Goal: Task Accomplishment & Management: Manage account settings

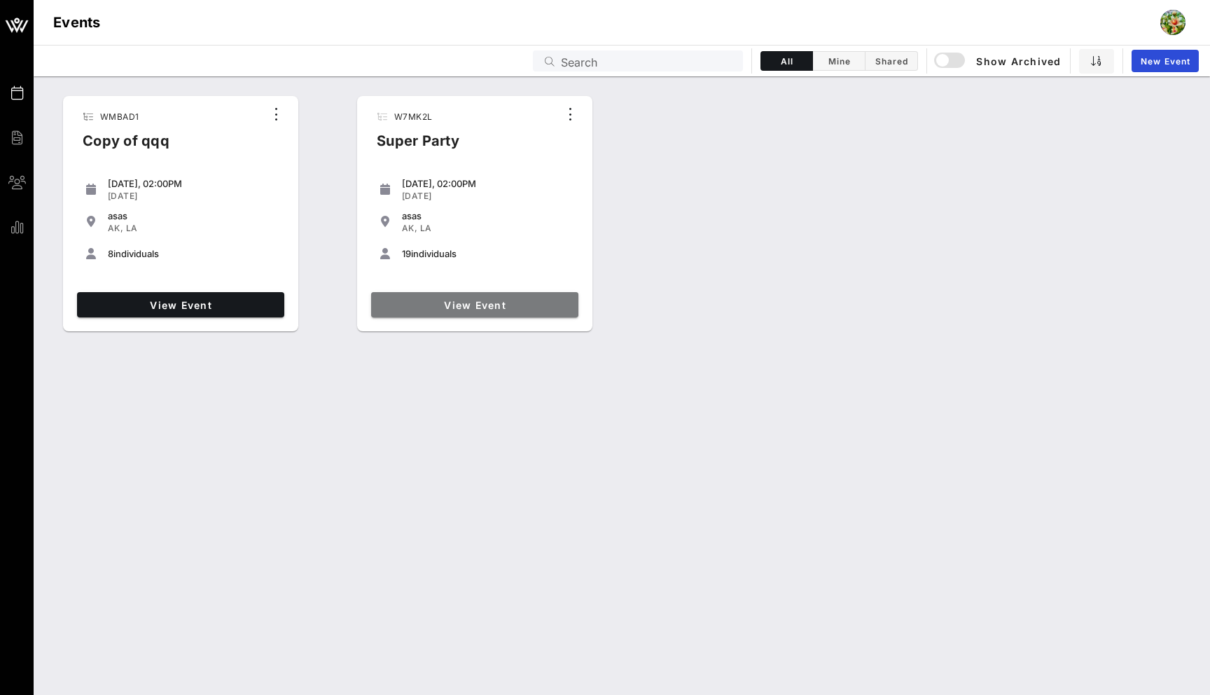
click at [446, 305] on span "View Event" at bounding box center [475, 305] width 196 height 12
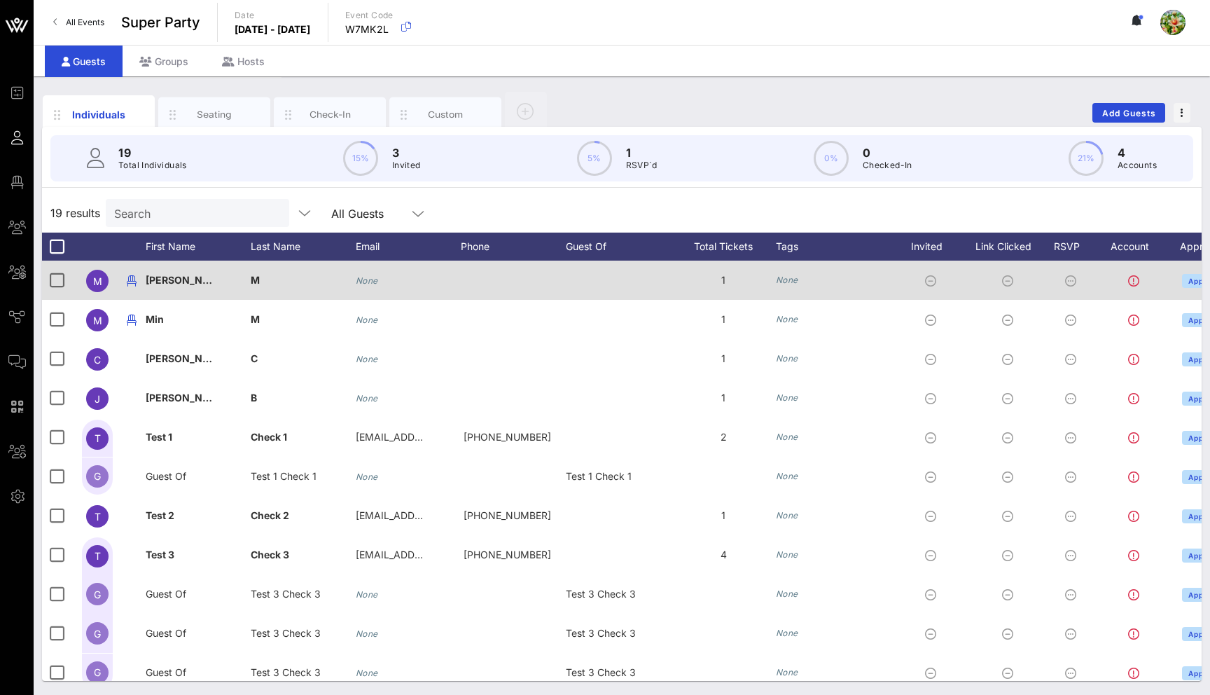
click at [789, 275] on icon "None" at bounding box center [787, 280] width 22 height 11
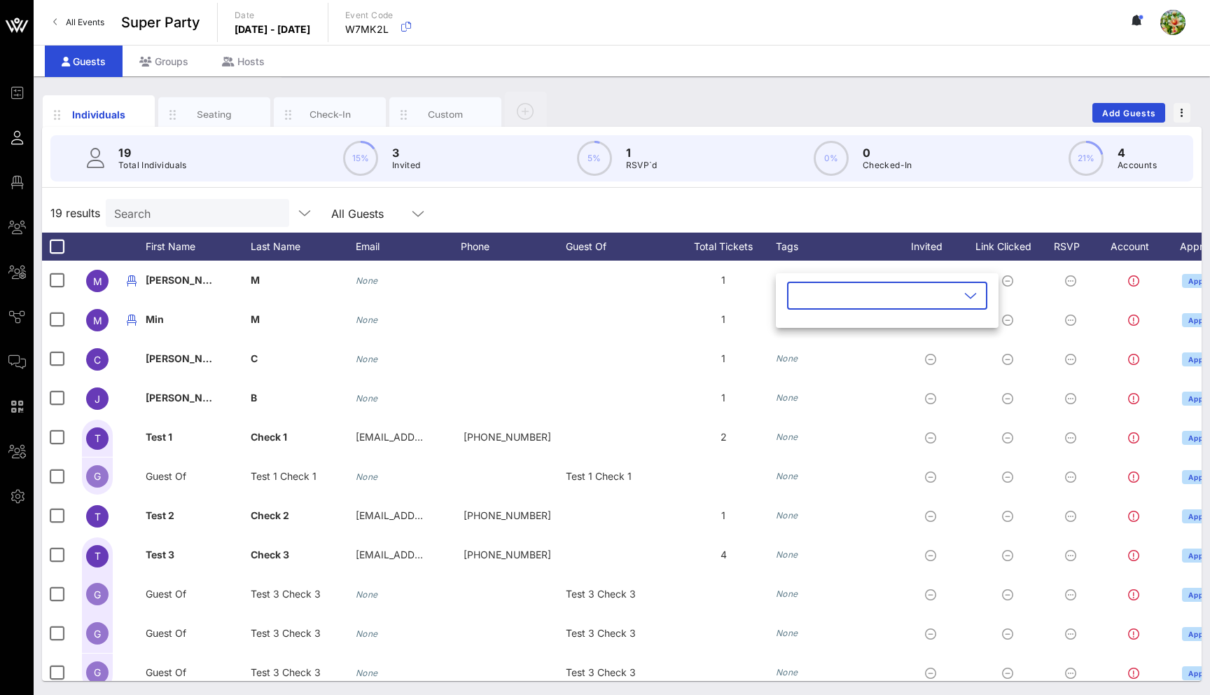
click at [798, 301] on input "text" at bounding box center [878, 295] width 164 height 22
type input "sss"
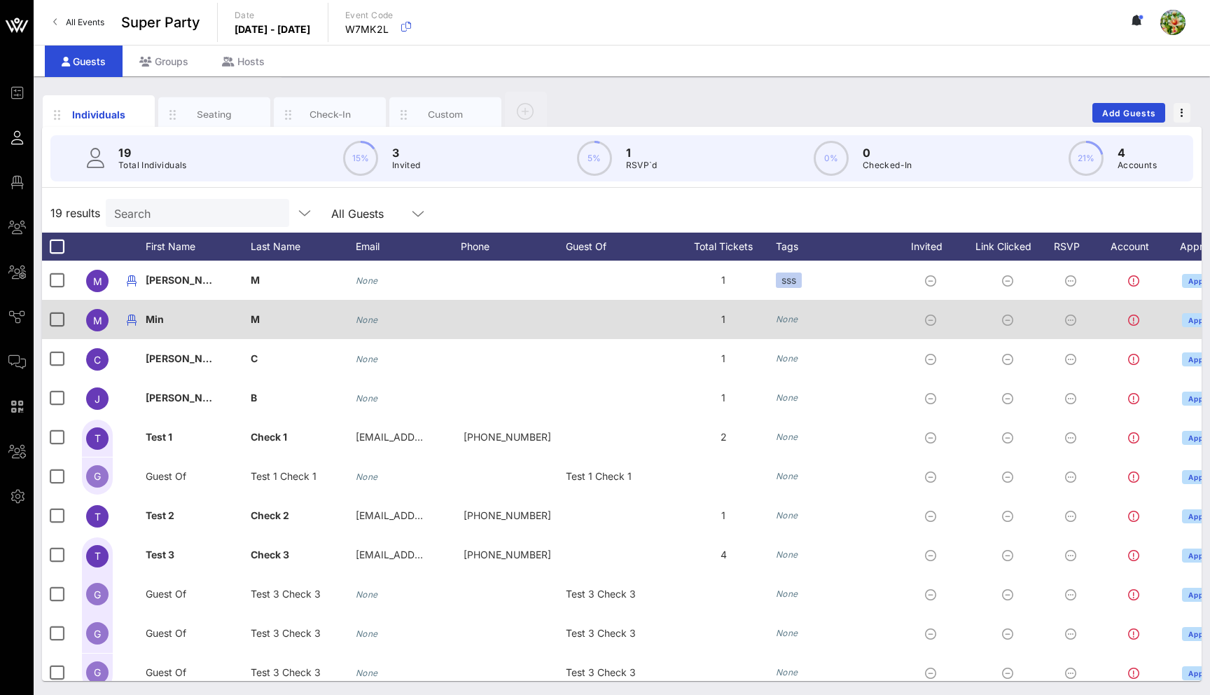
click at [795, 322] on icon "None" at bounding box center [787, 319] width 22 height 11
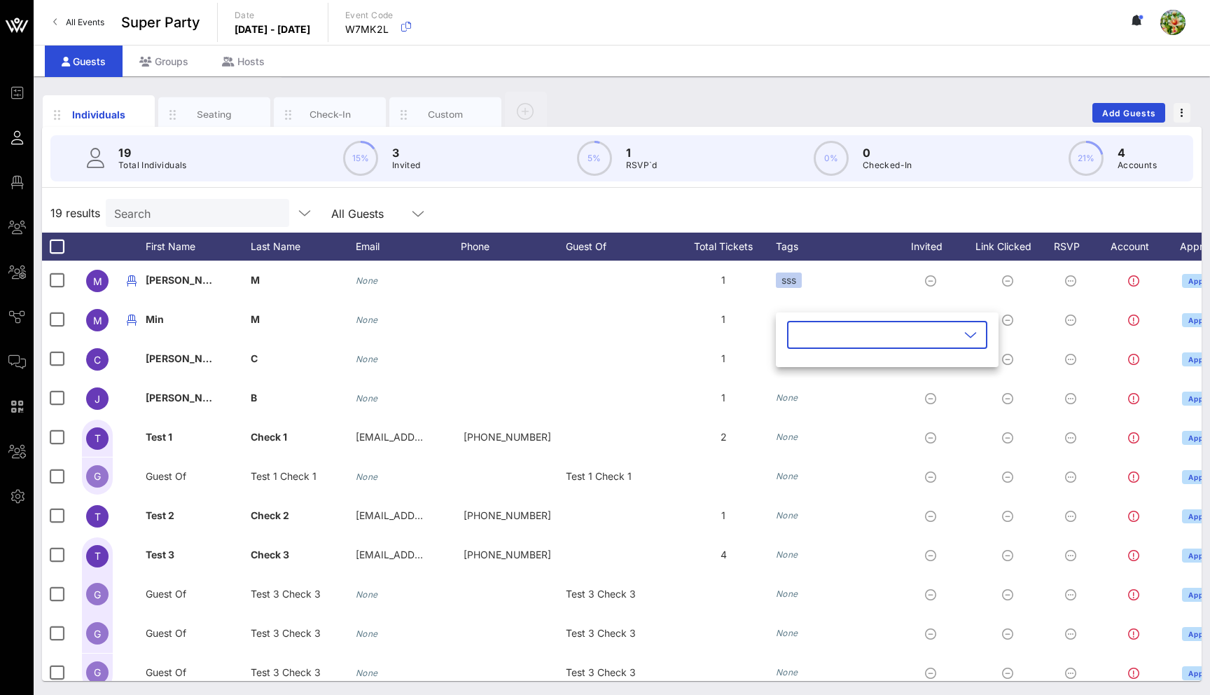
click at [801, 345] on input "text" at bounding box center [878, 335] width 164 height 22
click at [810, 365] on icon "button" at bounding box center [811, 369] width 17 height 17
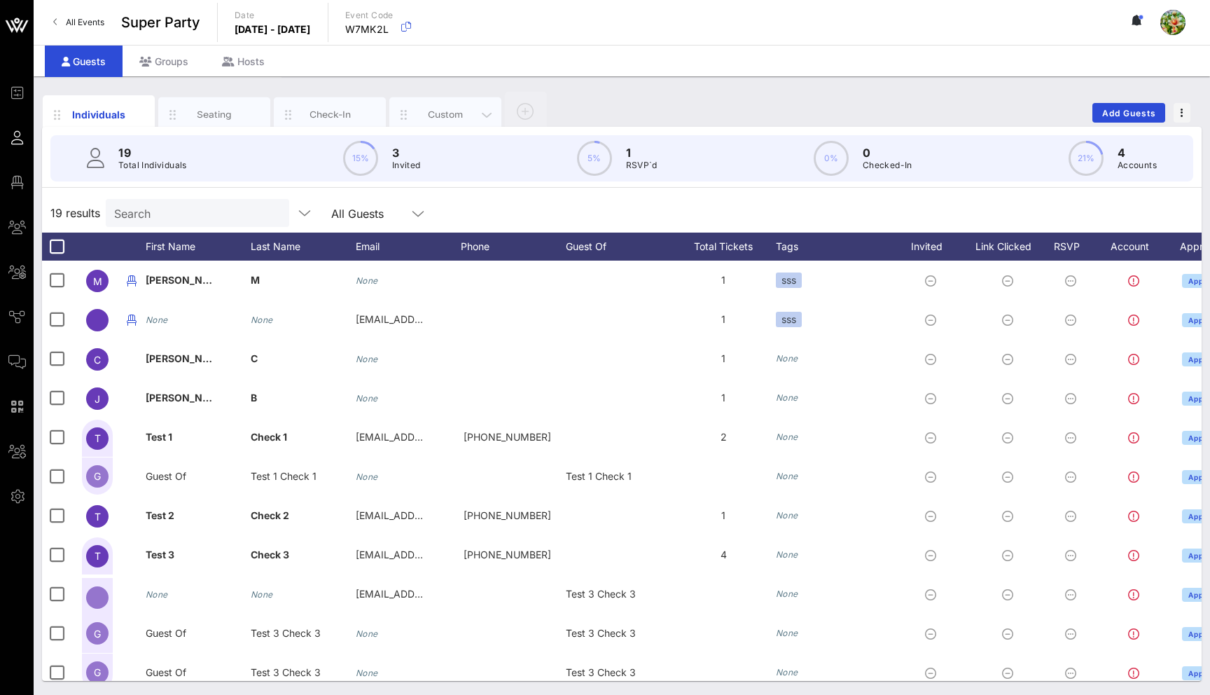
click at [426, 113] on div "Custom" at bounding box center [446, 114] width 62 height 13
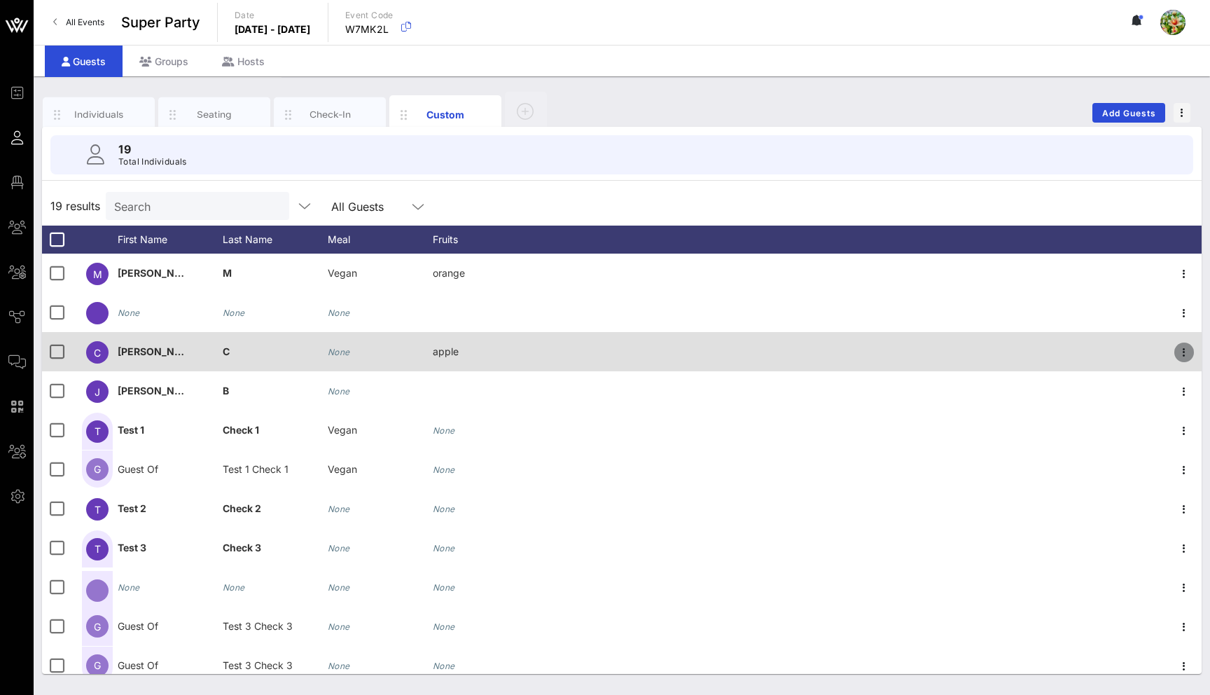
click at [1189, 348] on icon "button" at bounding box center [1184, 352] width 17 height 17
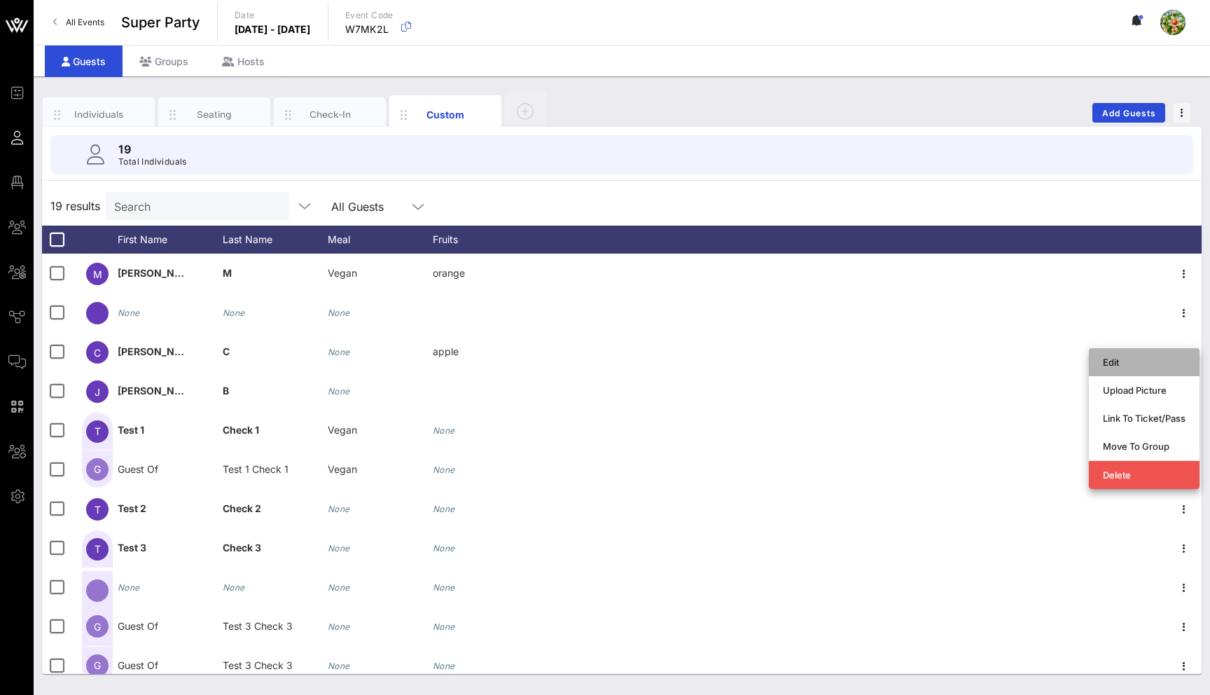
click at [1146, 361] on div "Edit" at bounding box center [1144, 361] width 83 height 11
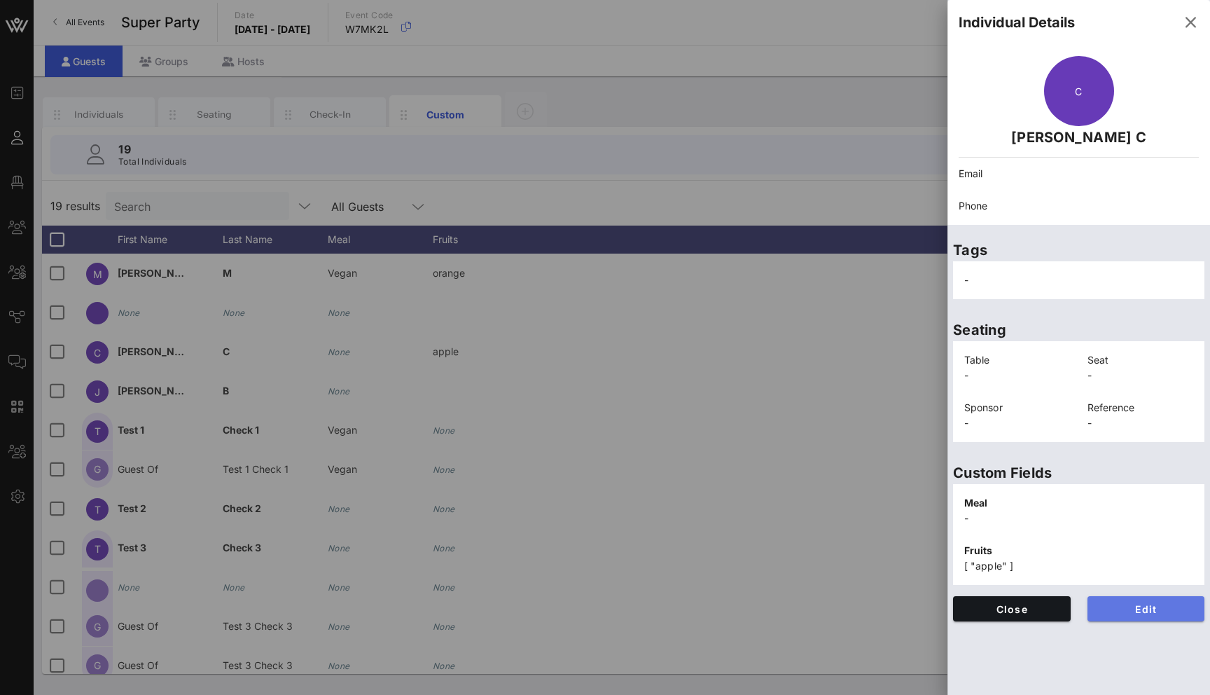
click at [1149, 607] on span "Edit" at bounding box center [1146, 609] width 95 height 12
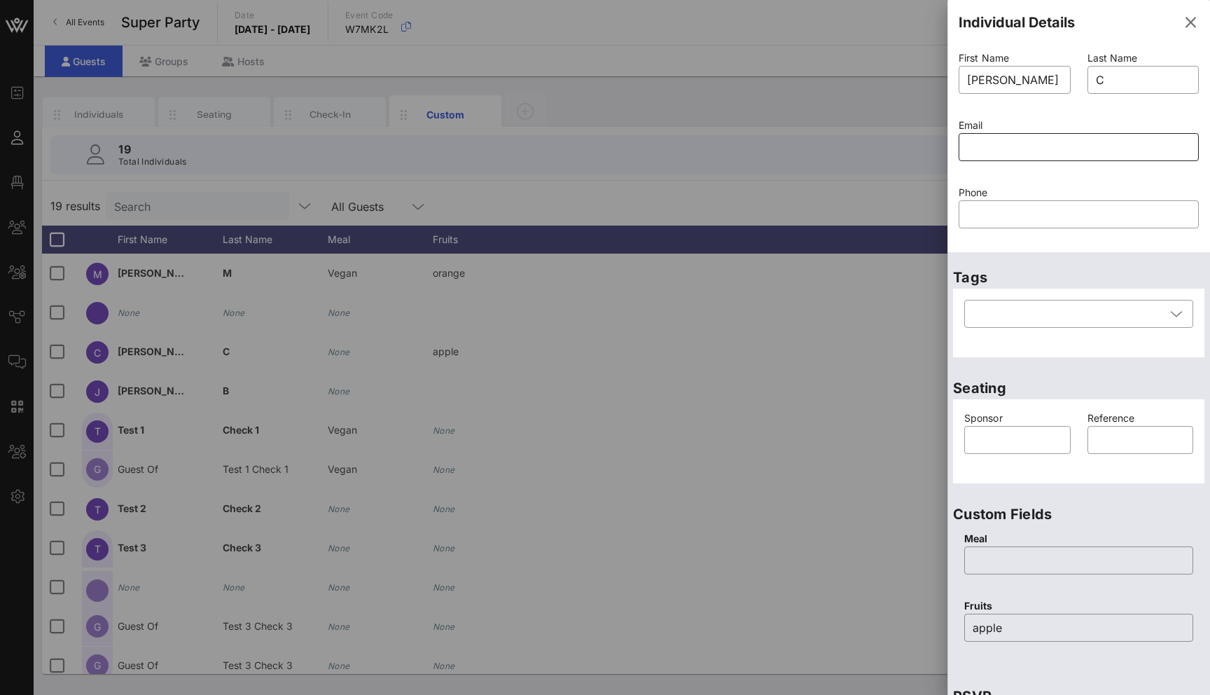
click at [986, 142] on input "text" at bounding box center [1078, 147] width 223 height 22
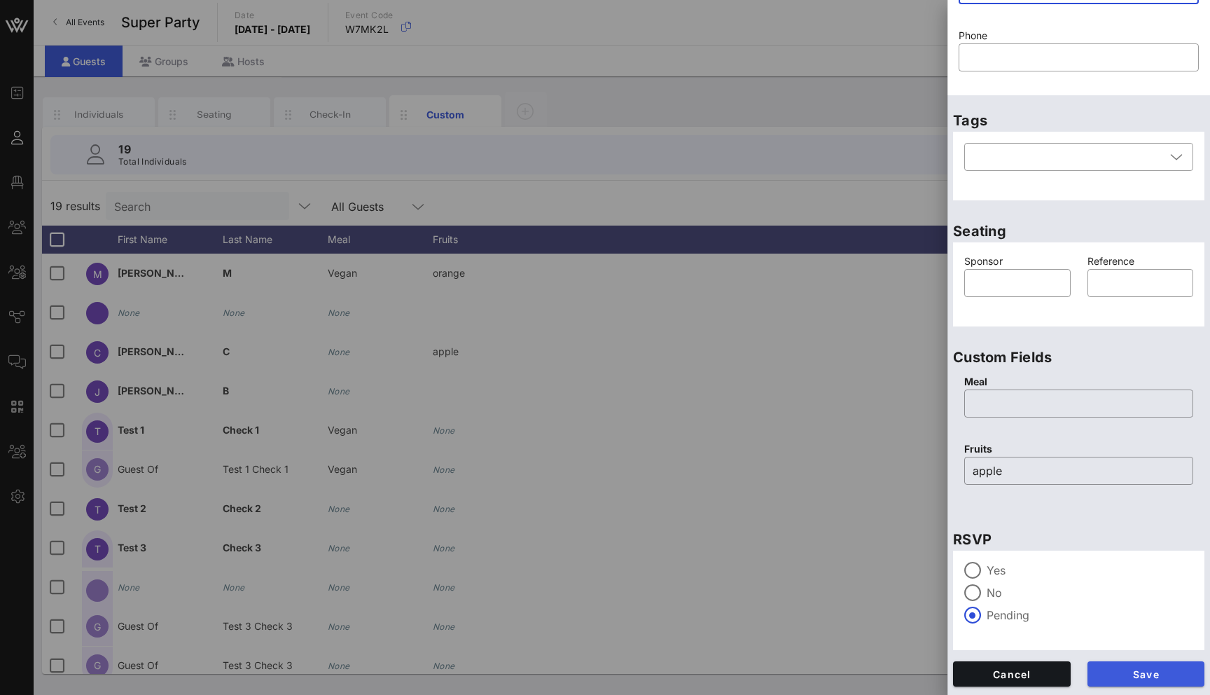
type input "[EMAIL_ADDRESS][DOMAIN_NAME]"
click at [1126, 677] on span "Save" at bounding box center [1146, 674] width 95 height 12
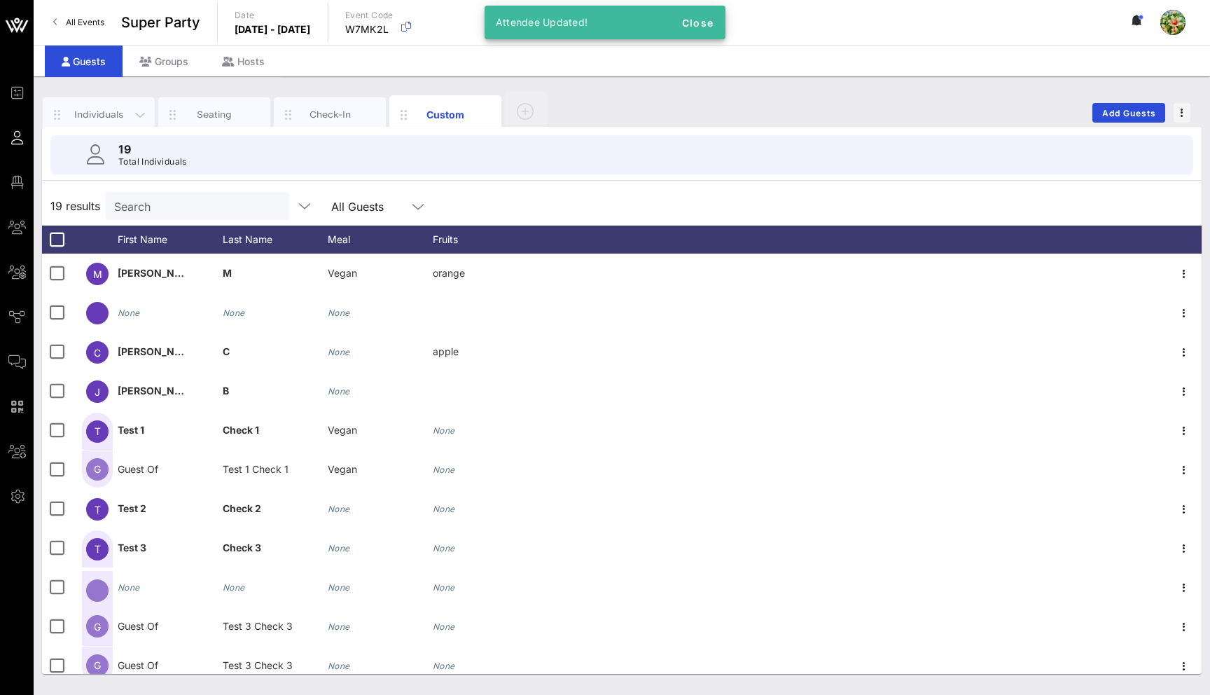
click at [76, 100] on div "Individuals" at bounding box center [99, 114] width 112 height 35
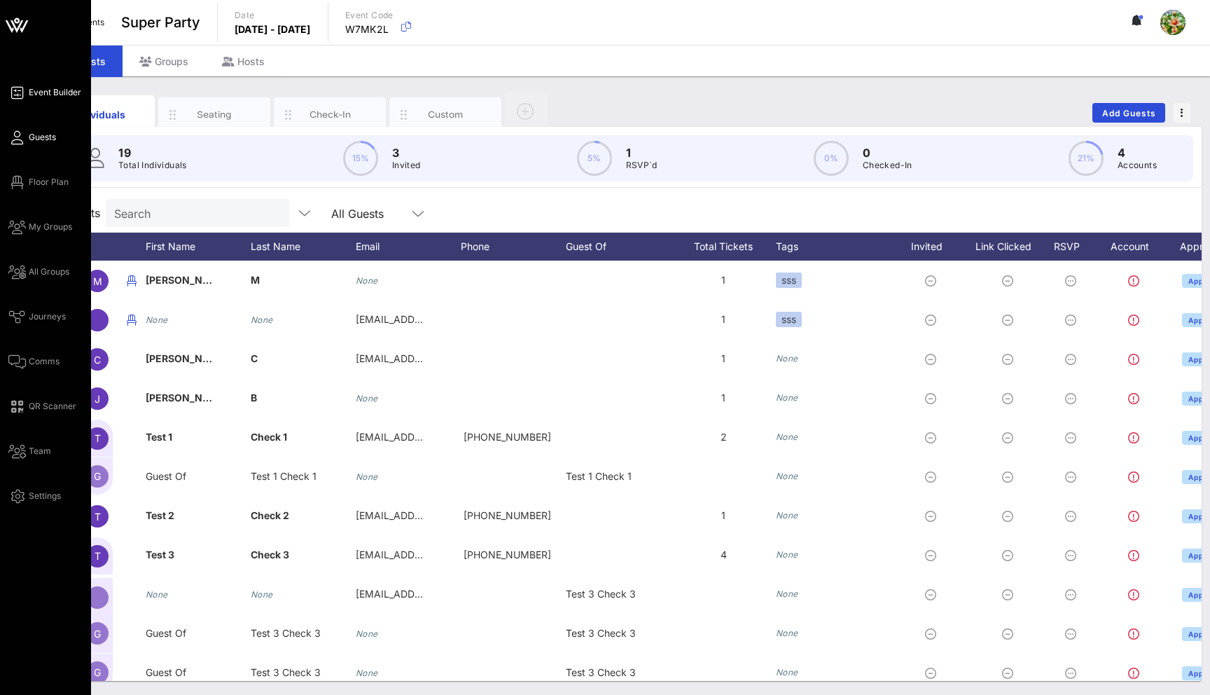
click at [28, 89] on link "Event Builder" at bounding box center [44, 92] width 73 height 17
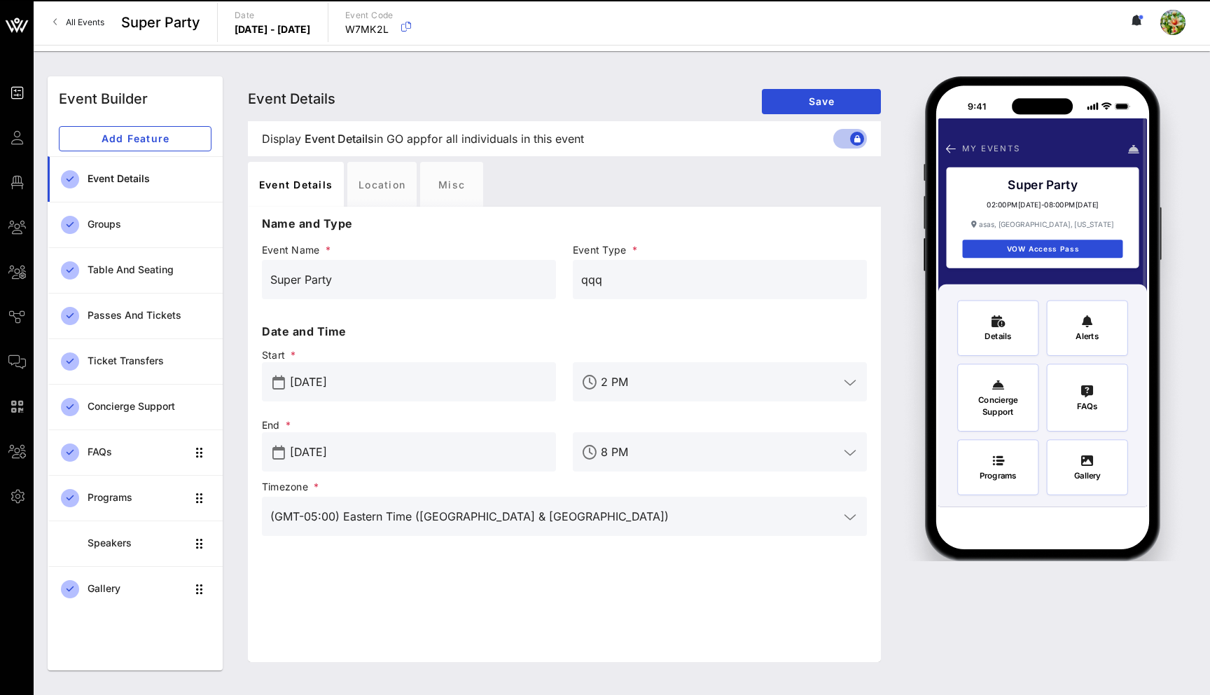
click at [88, 27] on link "All Events" at bounding box center [79, 22] width 68 height 22
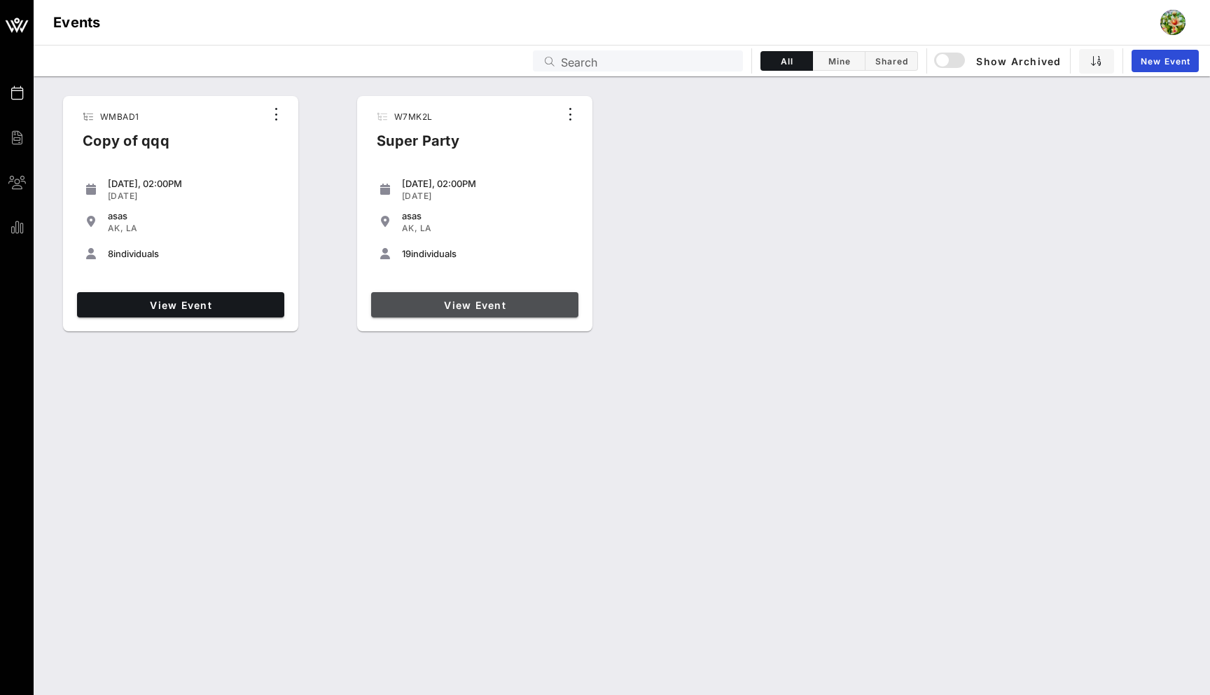
click at [481, 311] on link "View Event" at bounding box center [474, 304] width 207 height 25
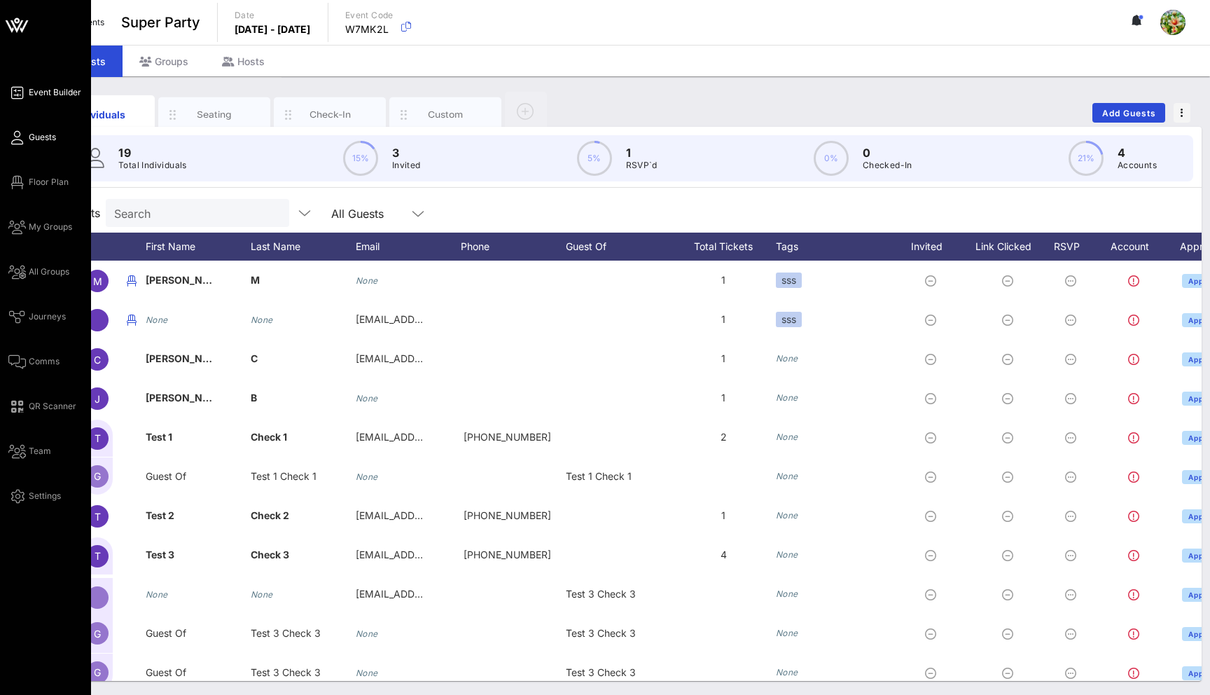
click at [15, 92] on icon at bounding box center [17, 93] width 18 height 2
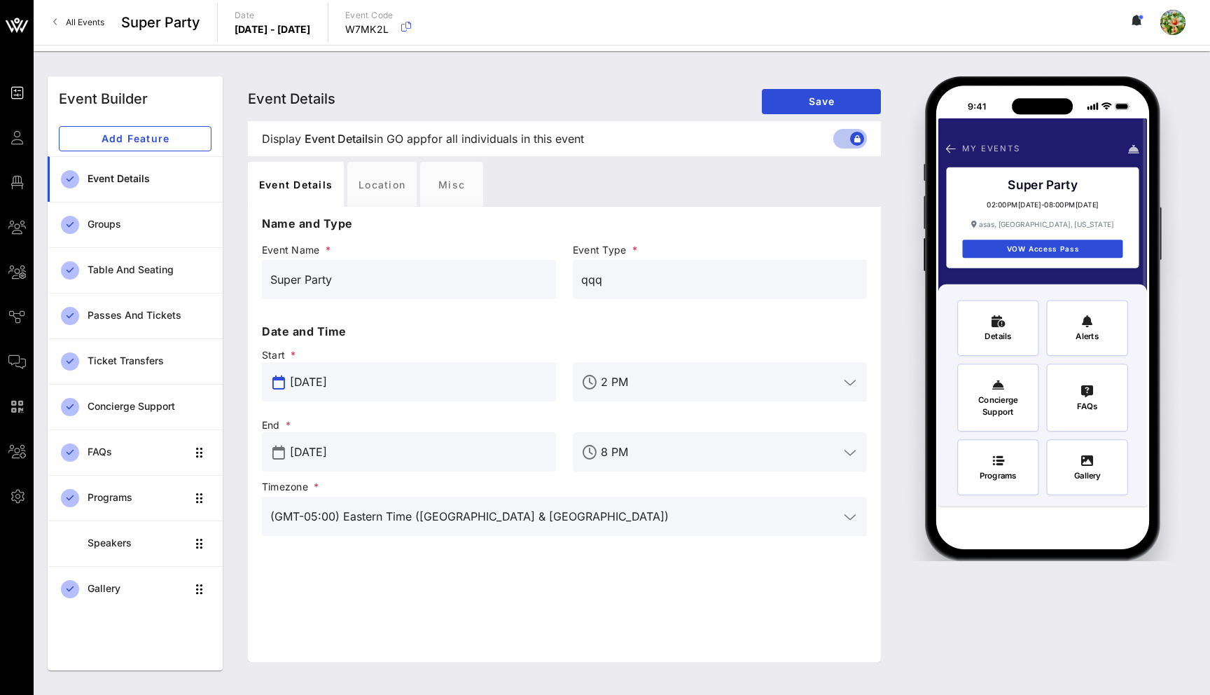
click at [386, 382] on input "[DATE]" at bounding box center [419, 381] width 258 height 22
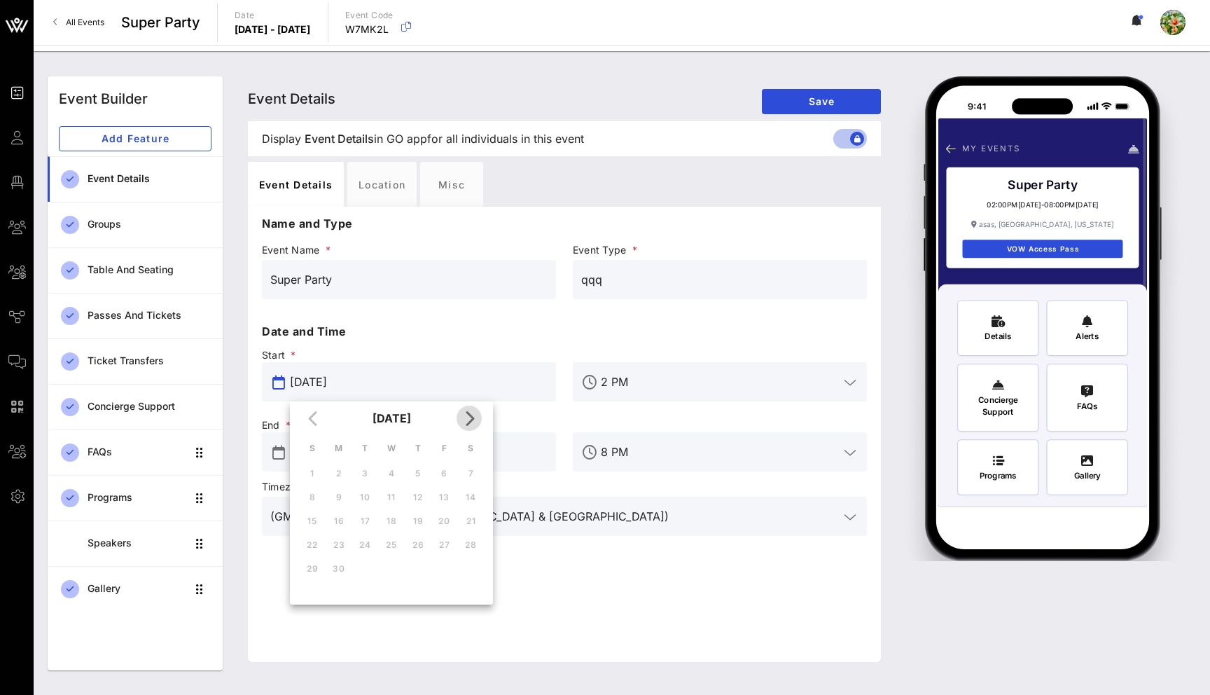
click at [473, 420] on icon "Next month" at bounding box center [469, 418] width 17 height 17
click at [473, 356] on span "Start *" at bounding box center [409, 355] width 294 height 14
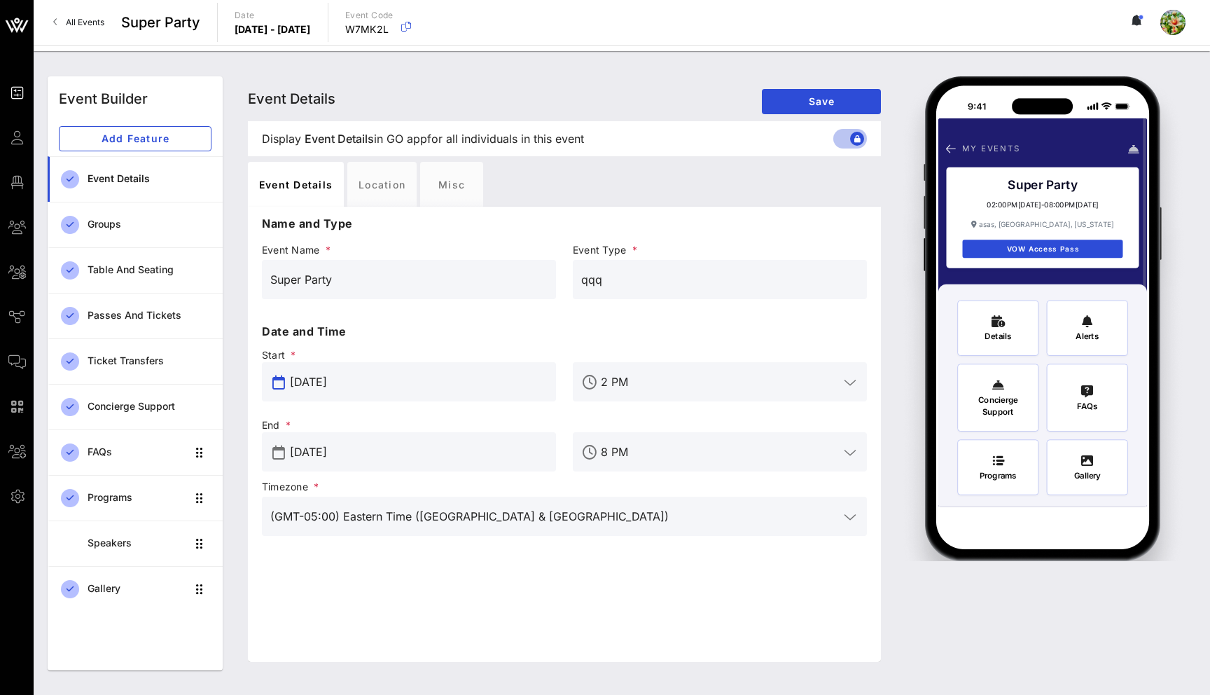
click at [399, 387] on input "[DATE]" at bounding box center [419, 381] width 258 height 22
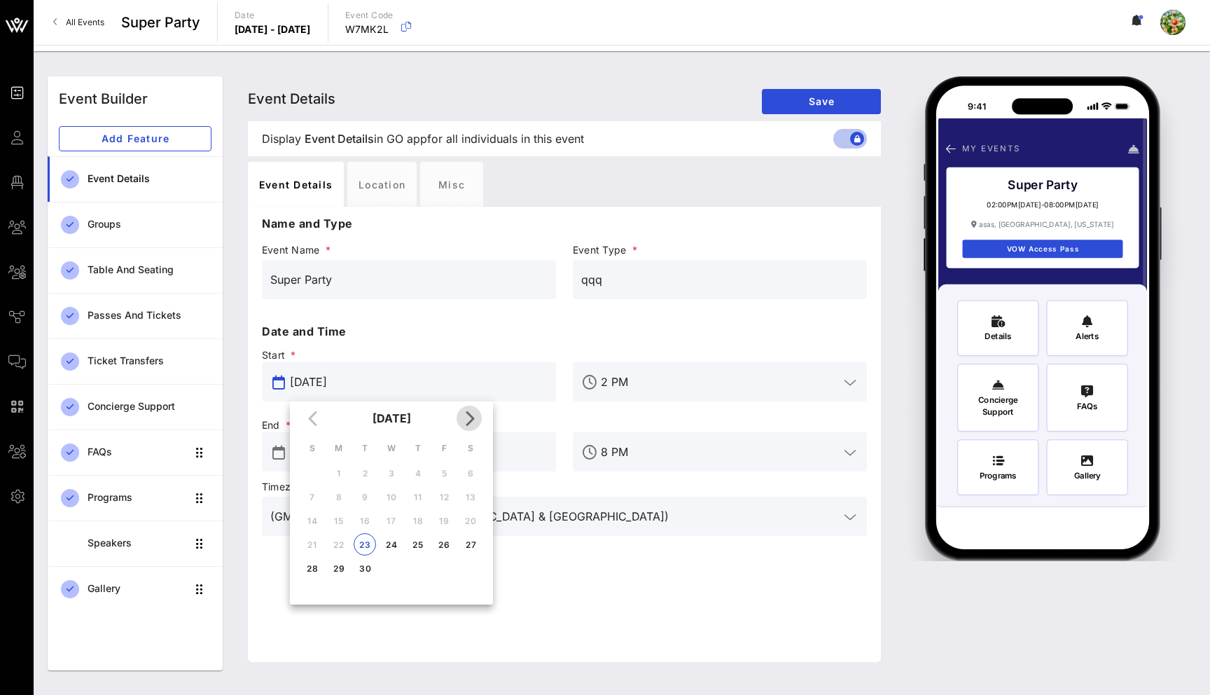
click at [465, 417] on icon "Next month" at bounding box center [469, 418] width 17 height 17
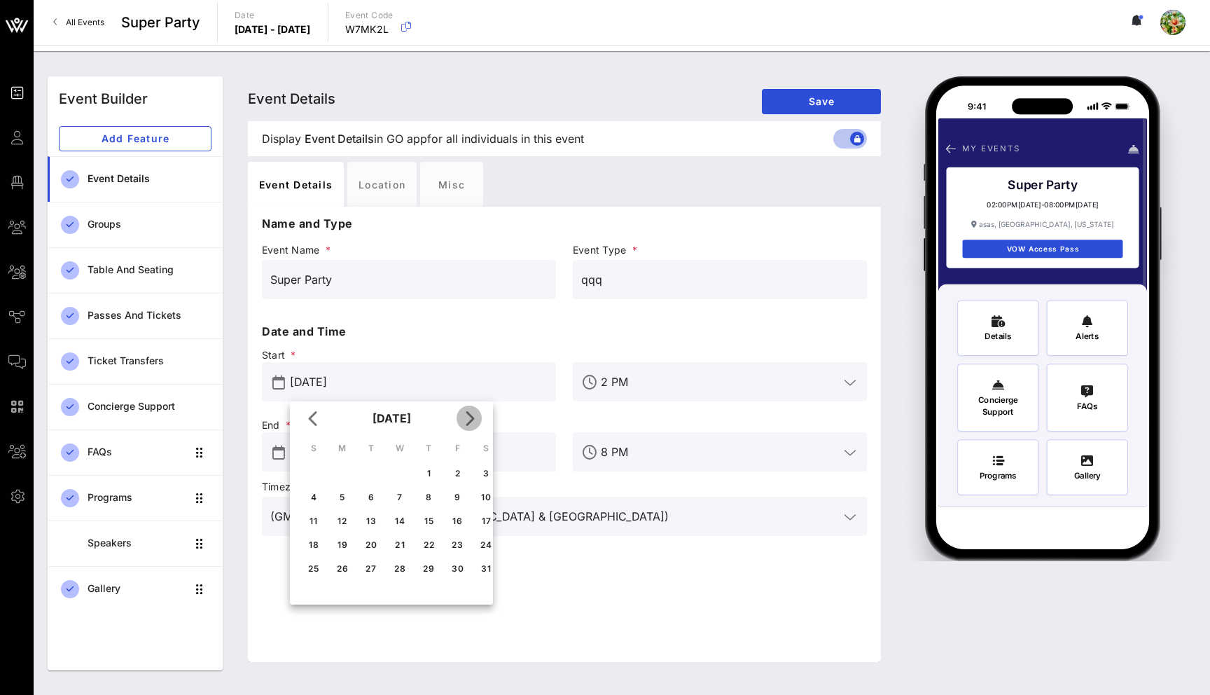
click at [465, 417] on icon "Next month" at bounding box center [469, 418] width 17 height 17
click at [370, 540] on div "24" at bounding box center [365, 544] width 22 height 11
type input "[DATE]"
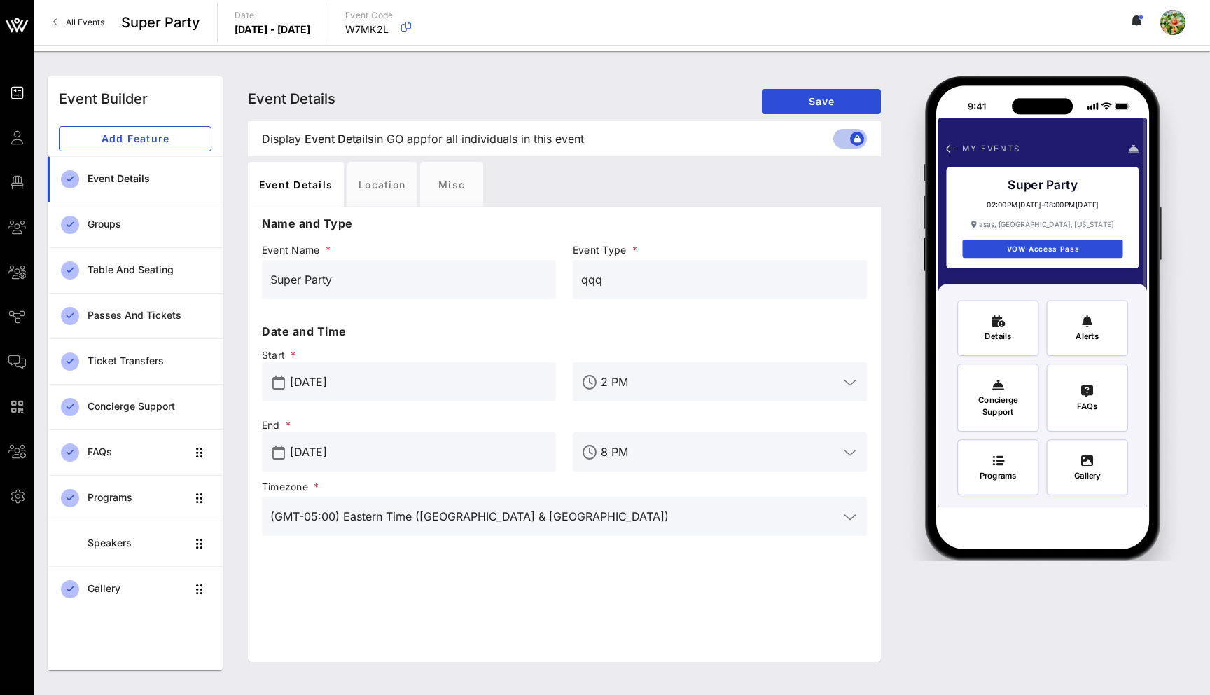
click at [383, 444] on input "[DATE]" at bounding box center [419, 452] width 258 height 22
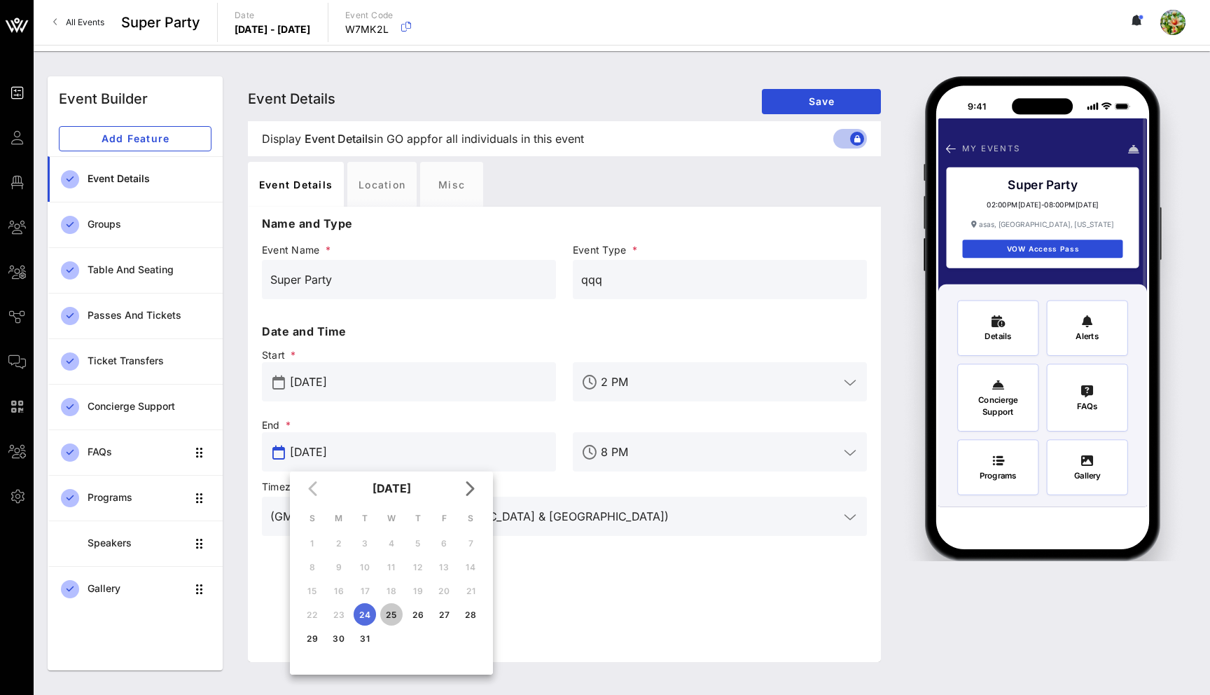
click at [389, 612] on div "25" at bounding box center [391, 614] width 22 height 11
type input "[DATE]"
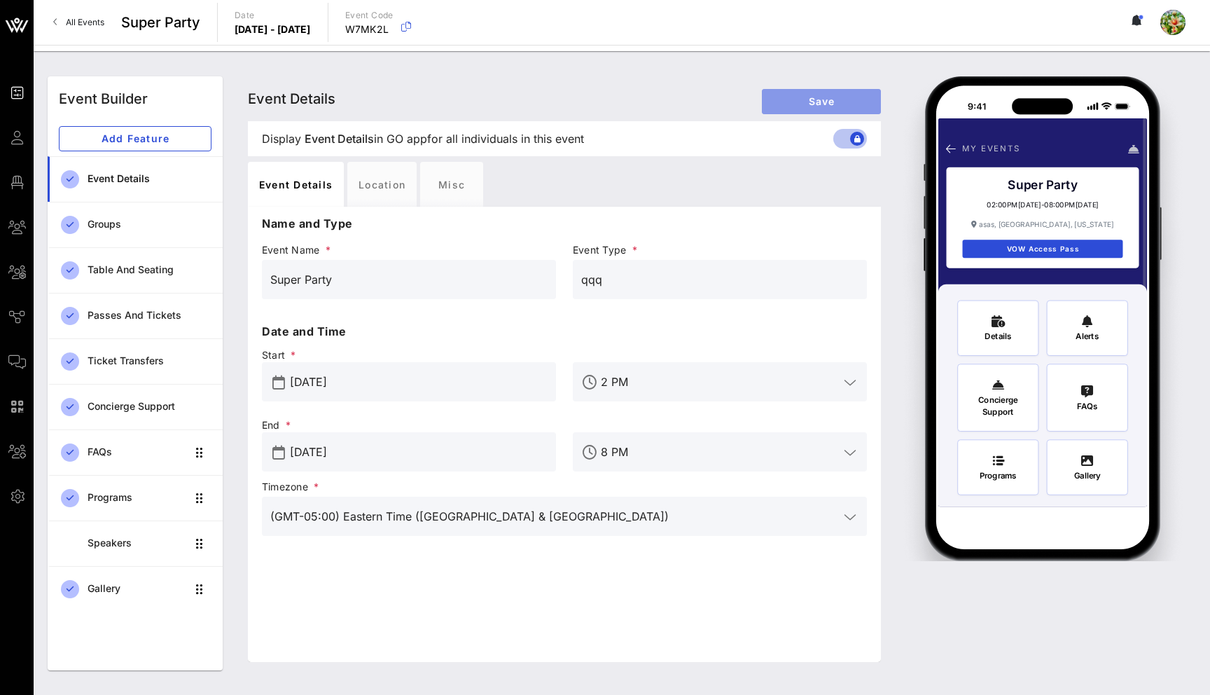
click at [808, 104] on span "Save" at bounding box center [821, 101] width 97 height 12
